Goal: Transaction & Acquisition: Purchase product/service

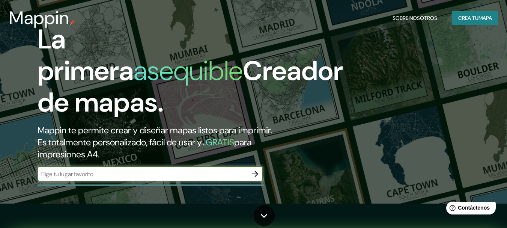
scroll to position [38, 0]
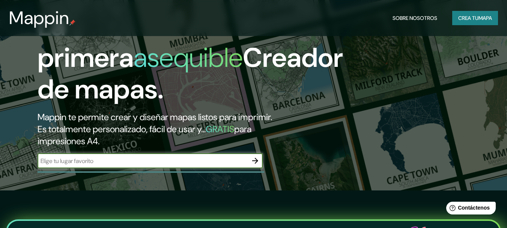
click at [256, 159] on icon "button" at bounding box center [255, 161] width 6 height 6
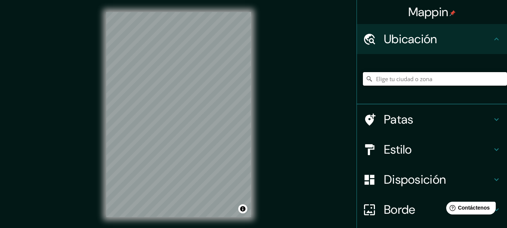
click at [410, 75] on input "Elige tu ciudad o zona" at bounding box center [435, 79] width 144 height 14
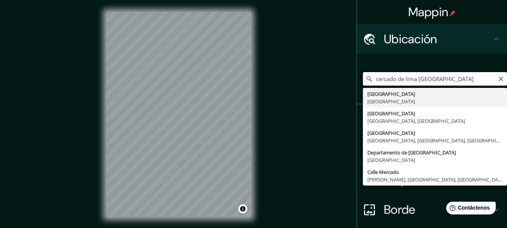
type input "[GEOGRAPHIC_DATA], [GEOGRAPHIC_DATA]"
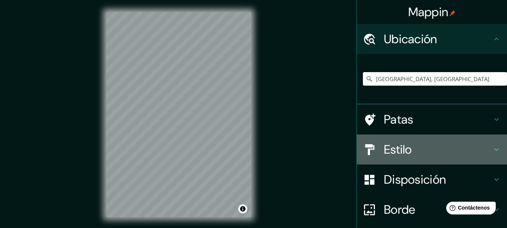
click at [403, 149] on font "Estilo" at bounding box center [398, 149] width 28 height 16
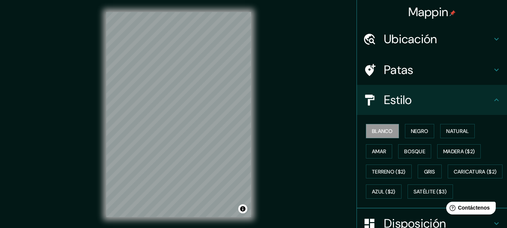
click at [416, 101] on h4 "Estilo" at bounding box center [438, 99] width 108 height 15
click at [413, 131] on font "Negro" at bounding box center [420, 131] width 18 height 7
click at [250, 227] on html "Mappin Ubicación [GEOGRAPHIC_DATA], [GEOGRAPHIC_DATA] Patas Estilo Blanco Negro…" at bounding box center [253, 114] width 507 height 228
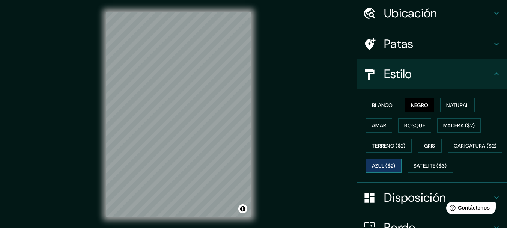
scroll to position [38, 0]
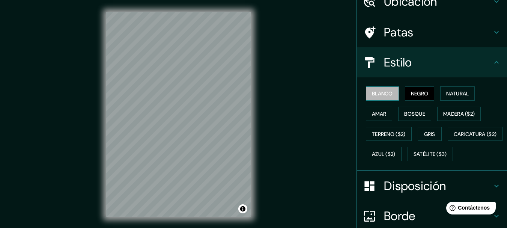
click at [372, 95] on font "Blanco" at bounding box center [382, 93] width 21 height 7
click at [411, 90] on font "Negro" at bounding box center [420, 94] width 18 height 10
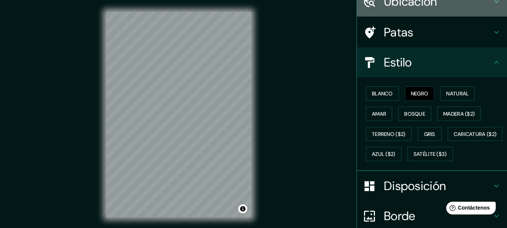
click at [493, 2] on icon at bounding box center [496, 1] width 9 height 9
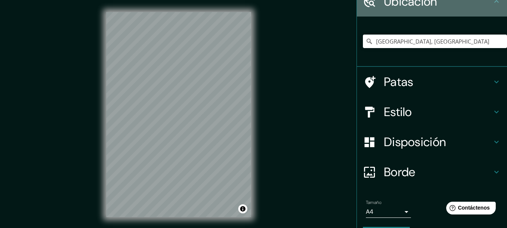
click at [492, 1] on icon at bounding box center [496, 1] width 9 height 9
